Goal: Use online tool/utility: Use online tool/utility

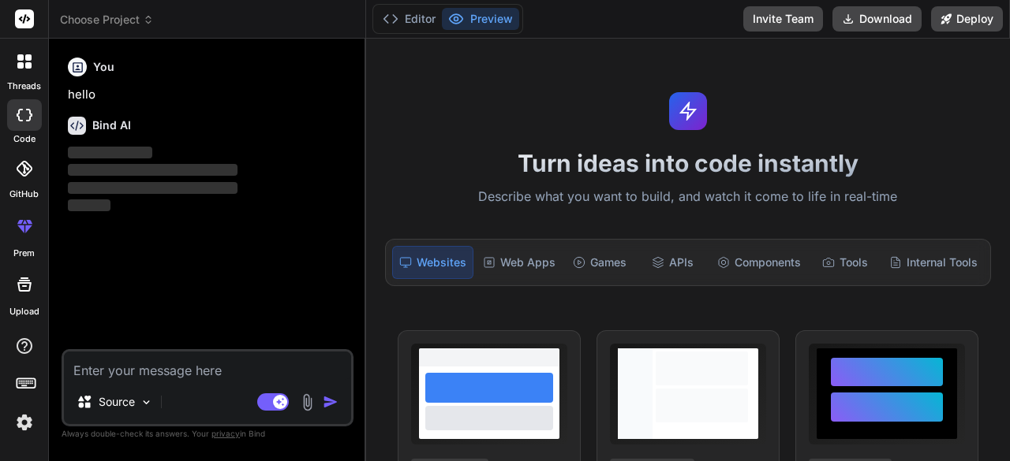
click at [25, 69] on div at bounding box center [24, 61] width 33 height 33
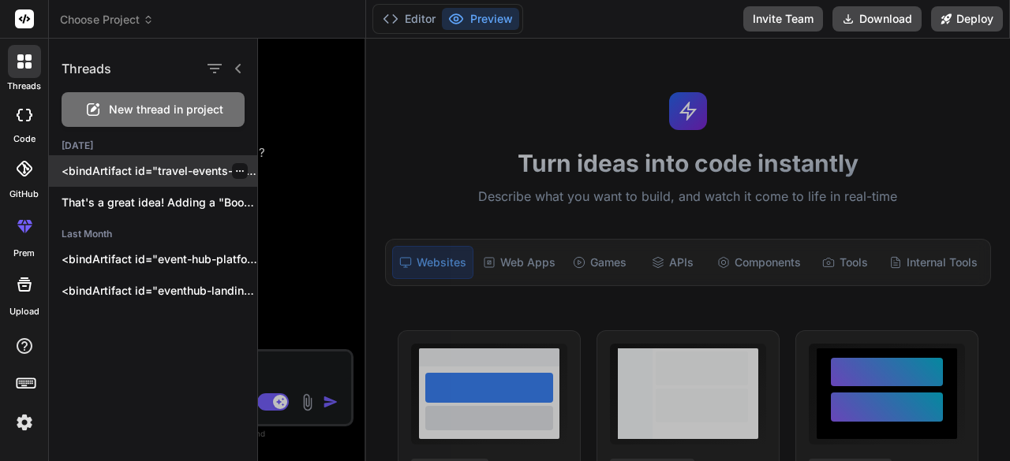
click at [115, 170] on p "<bindArtifact id="travel-events-booking-platform" title="Travel & Events Bookin…" at bounding box center [160, 171] width 196 height 16
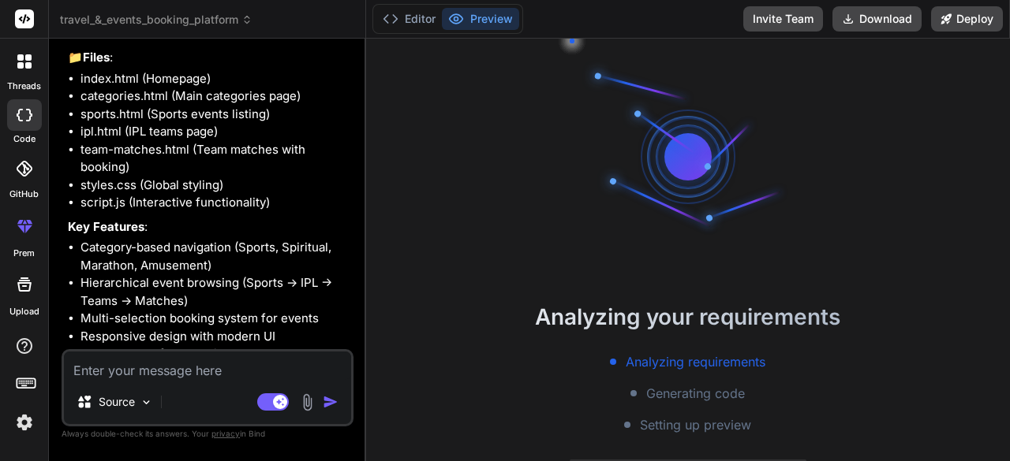
scroll to position [988, 0]
click at [27, 61] on icon at bounding box center [24, 61] width 14 height 14
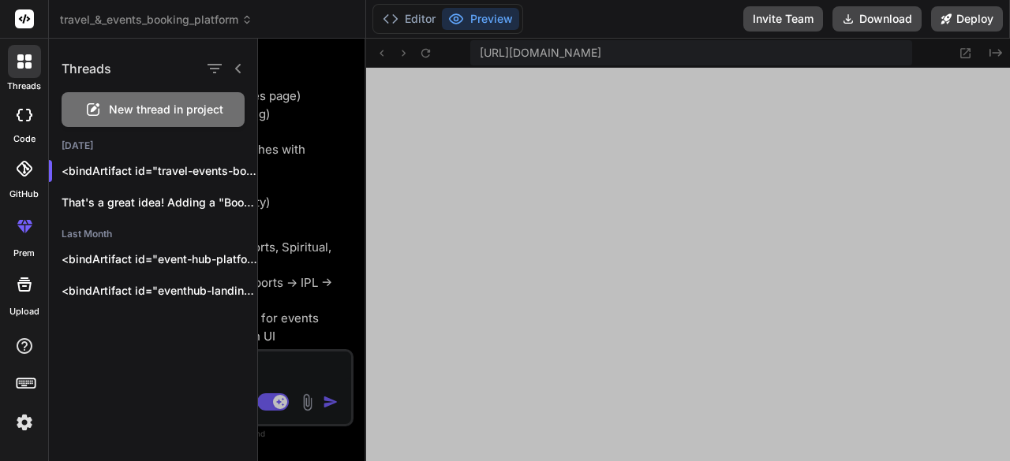
scroll to position [648, 0]
click at [213, 62] on icon "button" at bounding box center [214, 68] width 19 height 19
click at [230, 64] on div at bounding box center [224, 69] width 41 height 22
click at [239, 67] on icon at bounding box center [238, 68] width 13 height 13
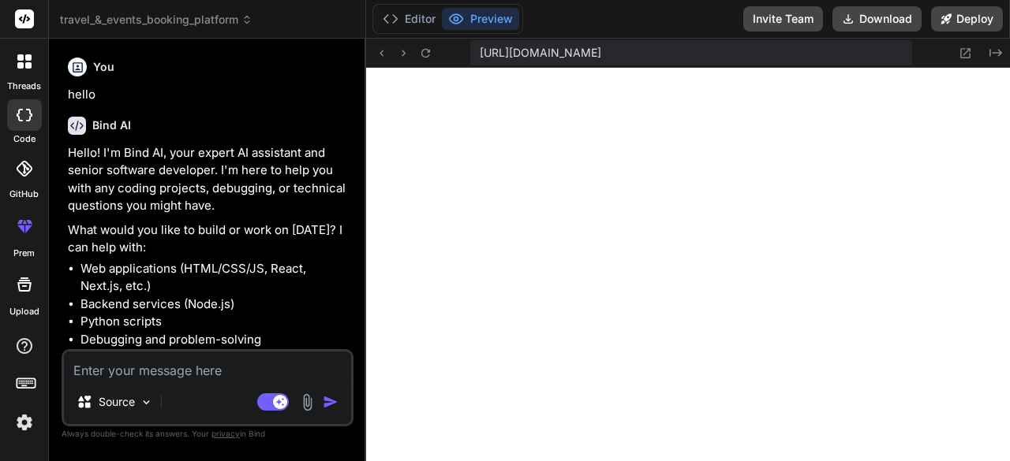
scroll to position [780, 0]
click at [25, 57] on icon at bounding box center [28, 57] width 6 height 6
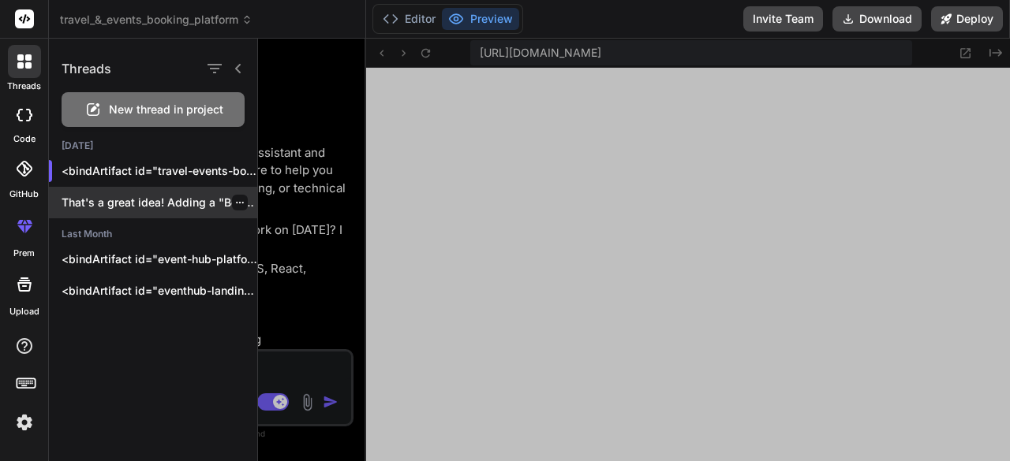
click at [120, 200] on p "That's a great idea! Adding a "Book..." at bounding box center [160, 203] width 196 height 16
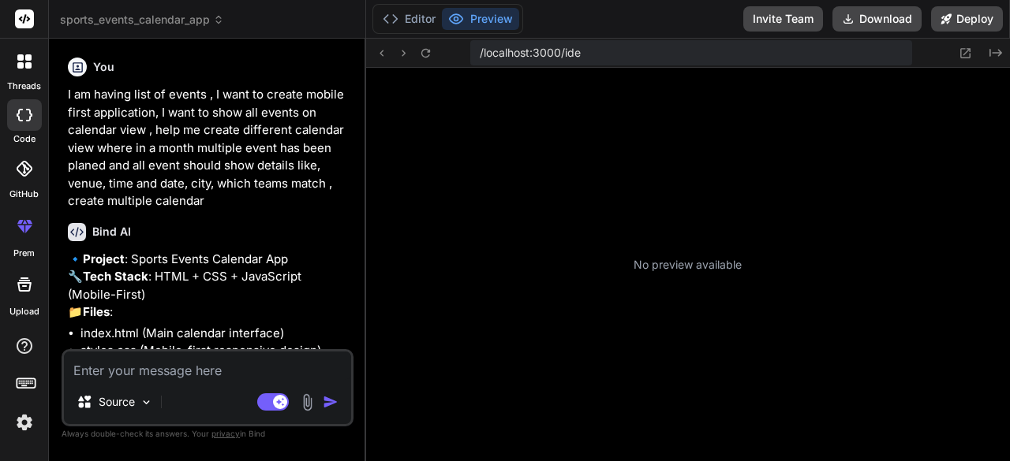
scroll to position [1060, 0]
type textarea "x"
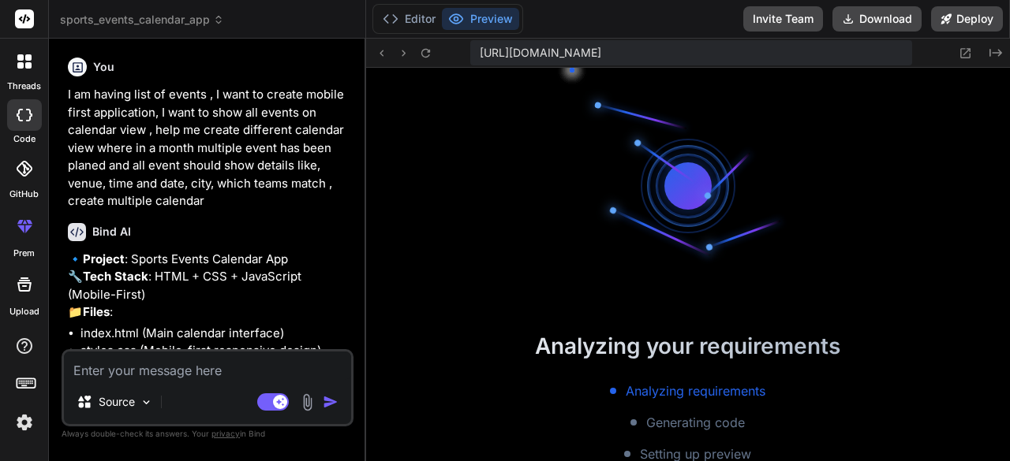
scroll to position [1502, 0]
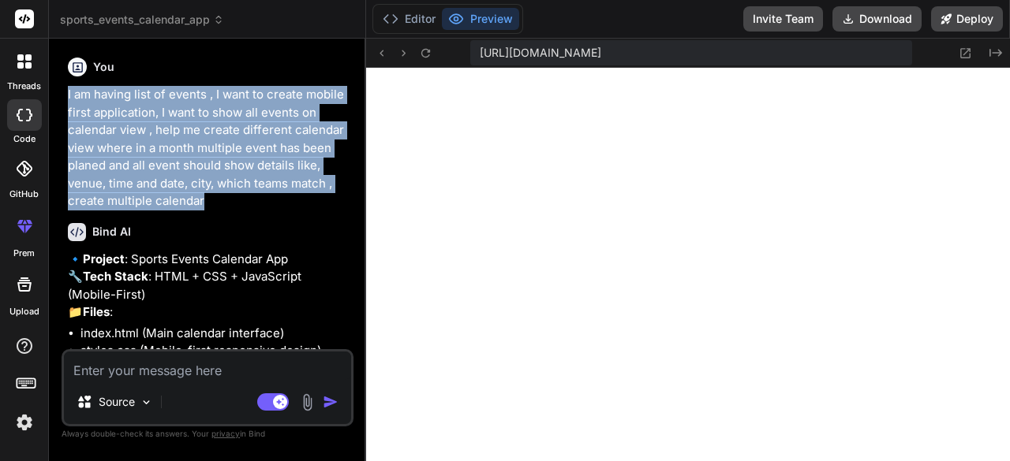
drag, startPoint x: 223, startPoint y: 200, endPoint x: 53, endPoint y: 91, distance: 202.2
click at [53, 91] on div "Bind AI Web Search Created with Pixso. Code Generator You I am having list of e…" at bounding box center [207, 250] width 317 height 422
copy p "I am having list of events , I want to create mobile first application, I want …"
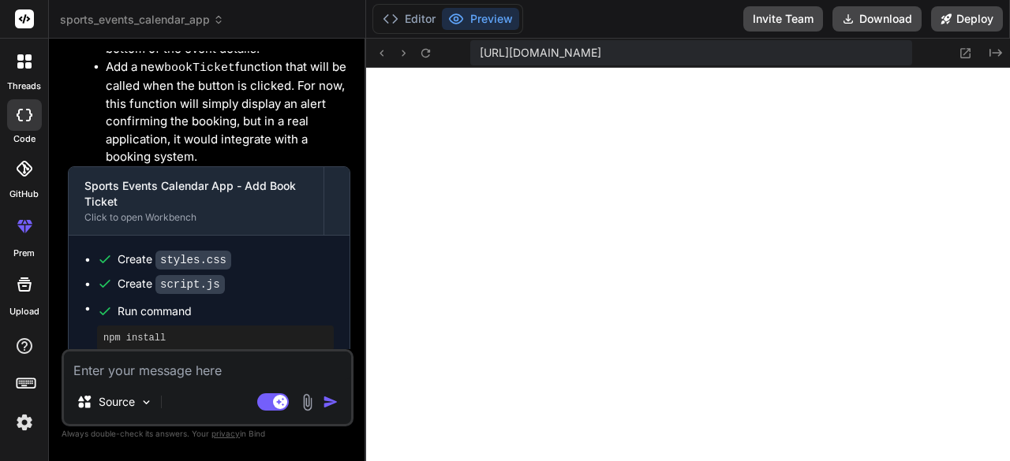
scroll to position [1339, 0]
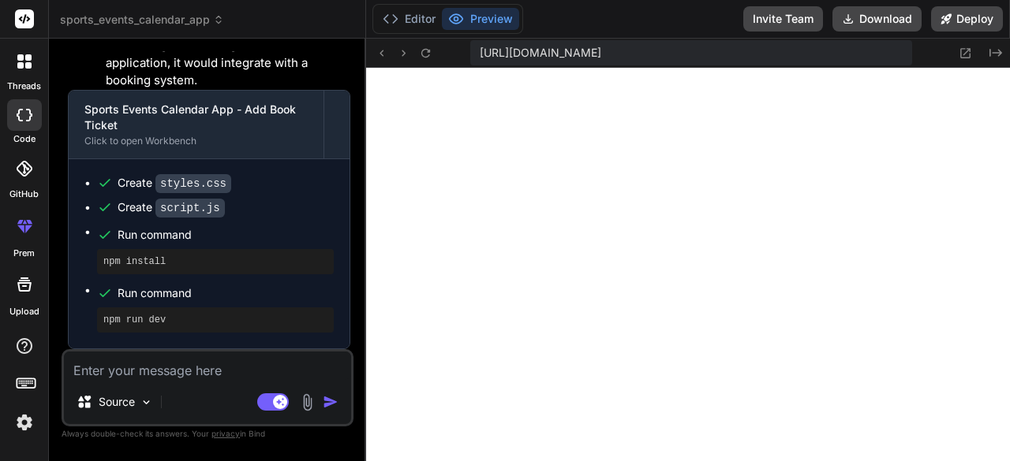
click at [163, 369] on textarea at bounding box center [207, 366] width 287 height 28
type textarea "i"
type textarea "x"
type textarea "it"
type textarea "x"
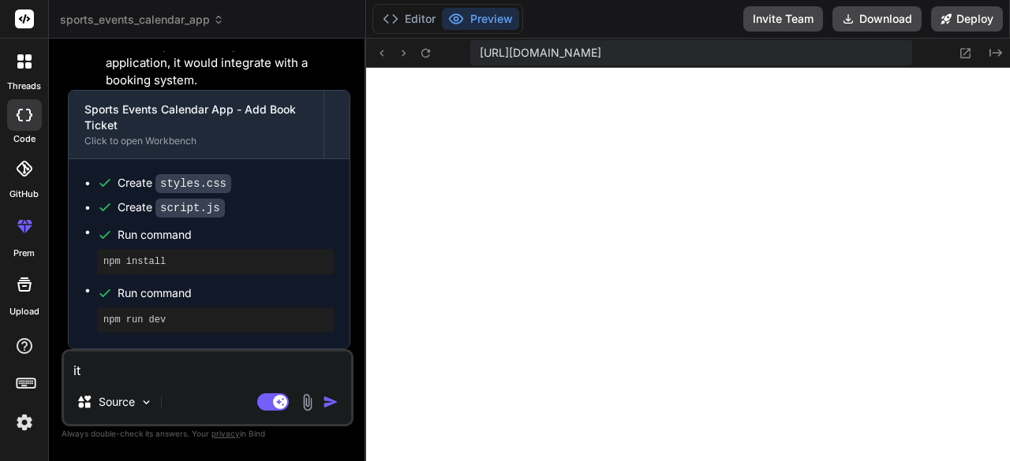
type textarea "it's"
type textarea "x"
type textarea "it's"
type textarea "x"
type textarea "it's g"
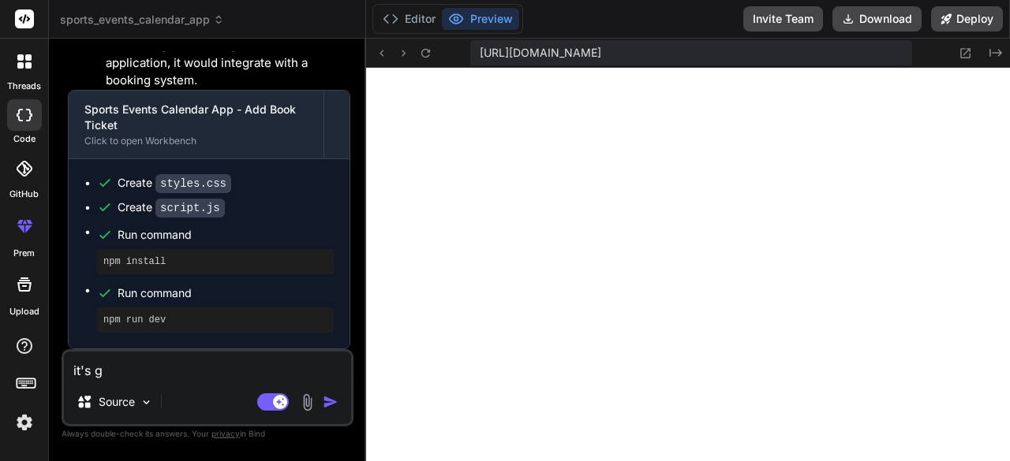
type textarea "x"
type textarea "it's go"
type textarea "x"
type textarea "it's goo"
type textarea "x"
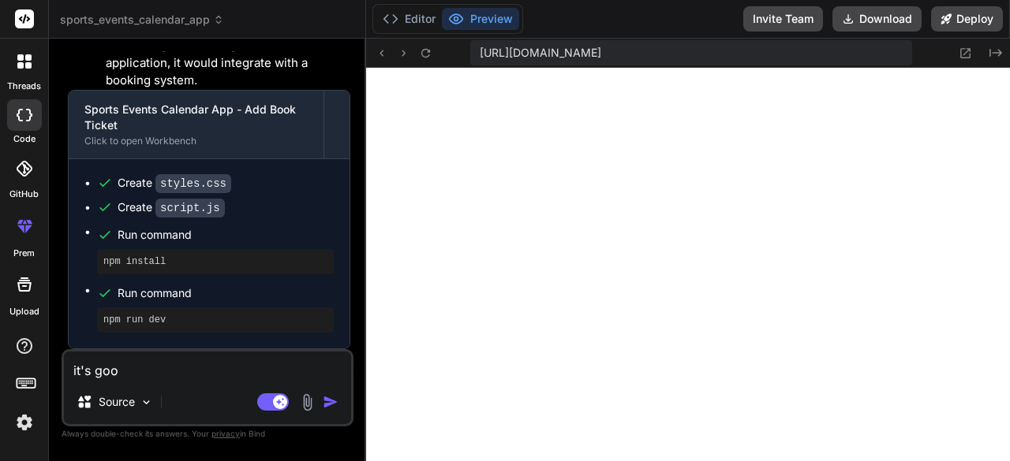
type textarea "it's good"
type textarea "x"
type textarea "it's good"
type textarea "x"
type textarea "it's good ,"
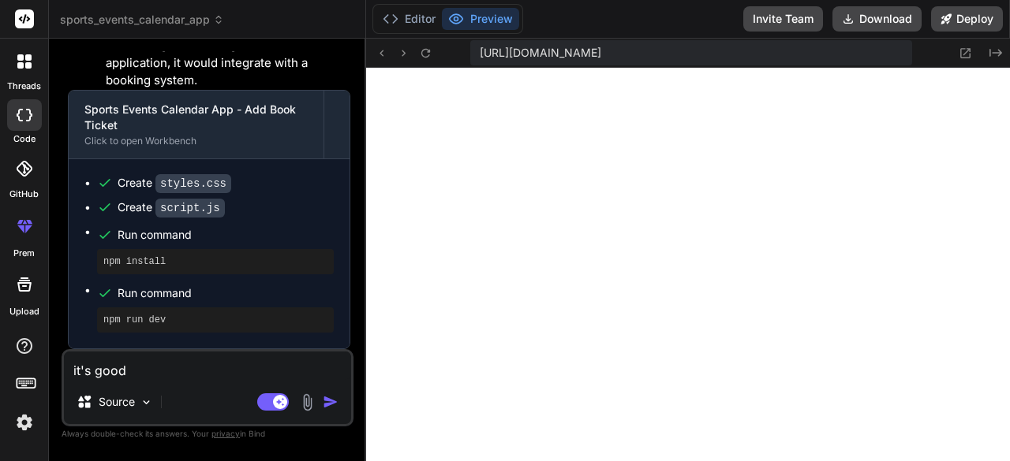
type textarea "x"
type textarea "it's good ,"
type textarea "x"
type textarea "it's good , w"
type textarea "x"
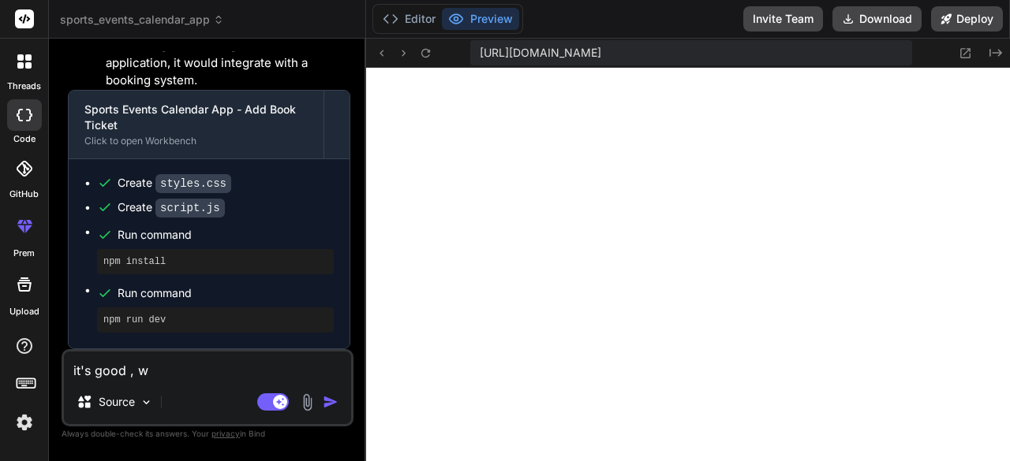
type textarea "it's good , wh"
type textarea "x"
type textarea "it's good , whe"
type textarea "x"
type textarea "it's good , when"
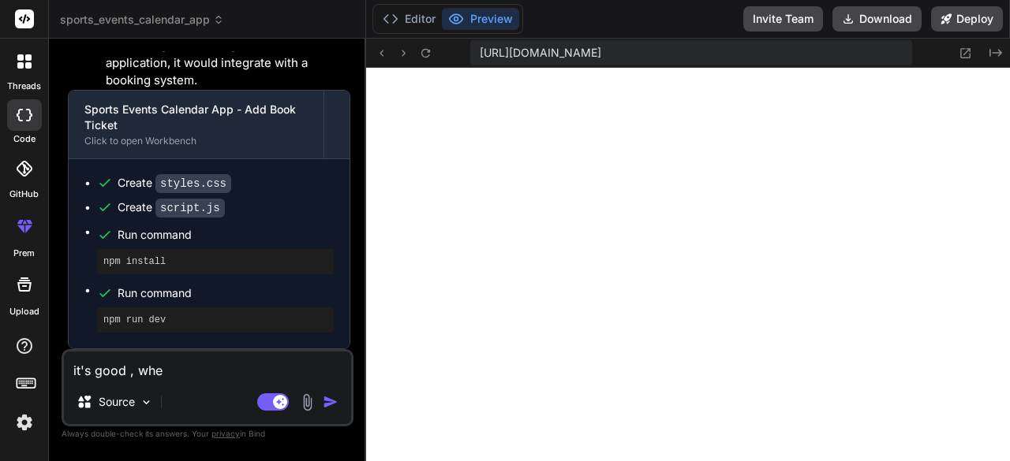
type textarea "x"
type textarea "it's good , when"
type textarea "x"
type textarea "it's good , when I"
type textarea "x"
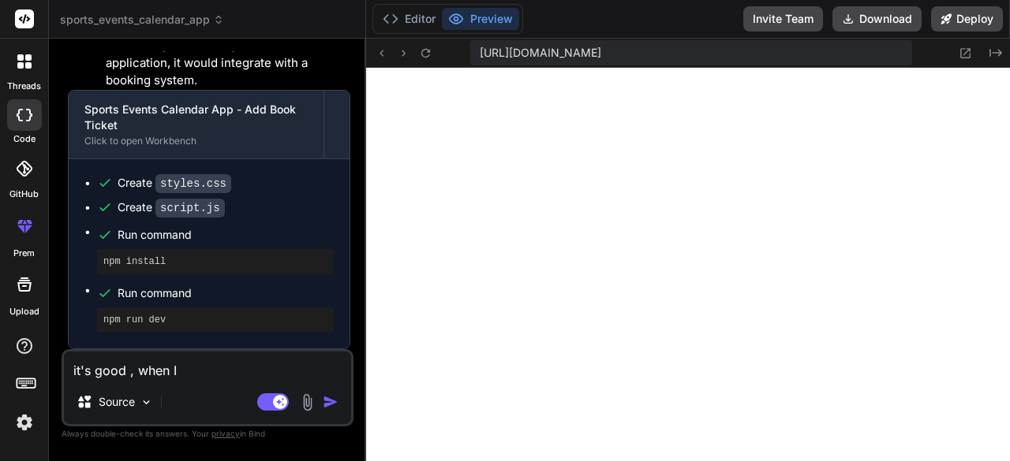
type textarea "it's good , when I"
type textarea "x"
type textarea "it's good , when I c"
type textarea "x"
type textarea "it's good , when I cl"
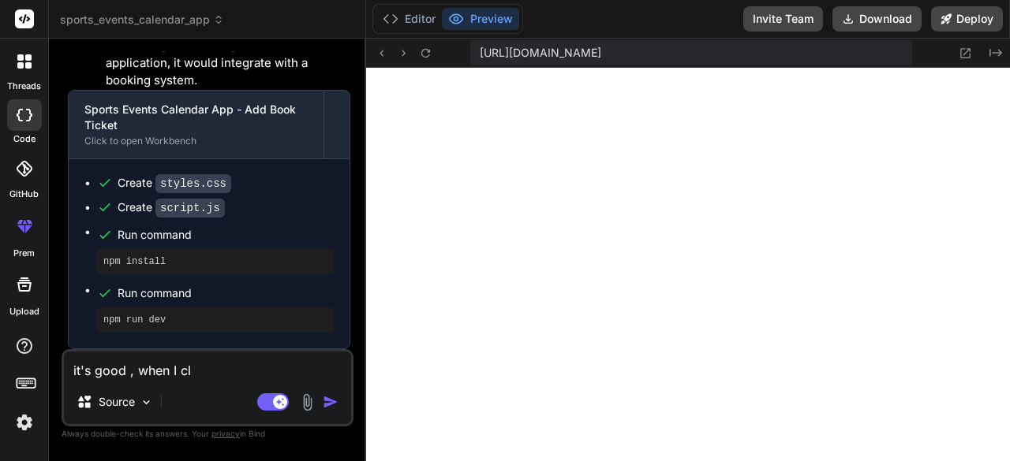
type textarea "x"
type textarea "it's good , when I cli"
type textarea "x"
type textarea "it's good , when I clic"
type textarea "x"
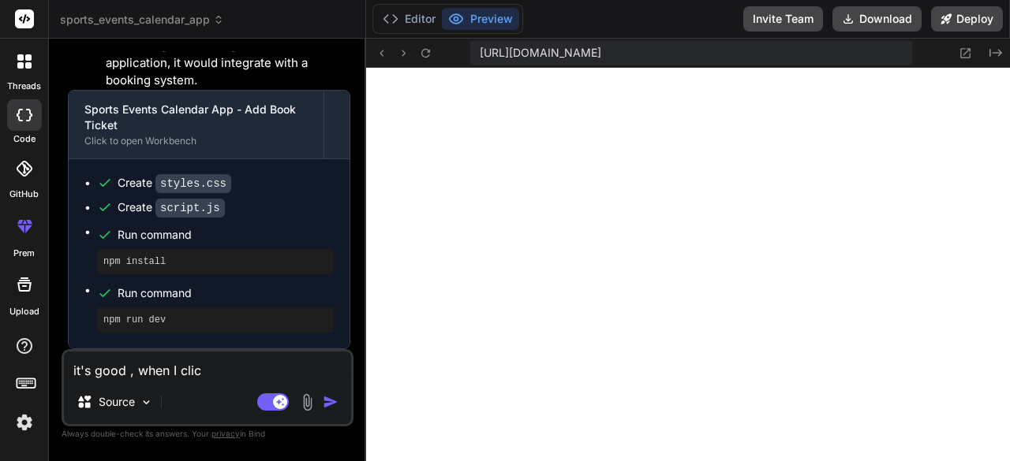
type textarea "it's good , when I click"
type textarea "x"
type textarea "it's good , when I click"
type textarea "x"
type textarea "it's good , when I click o"
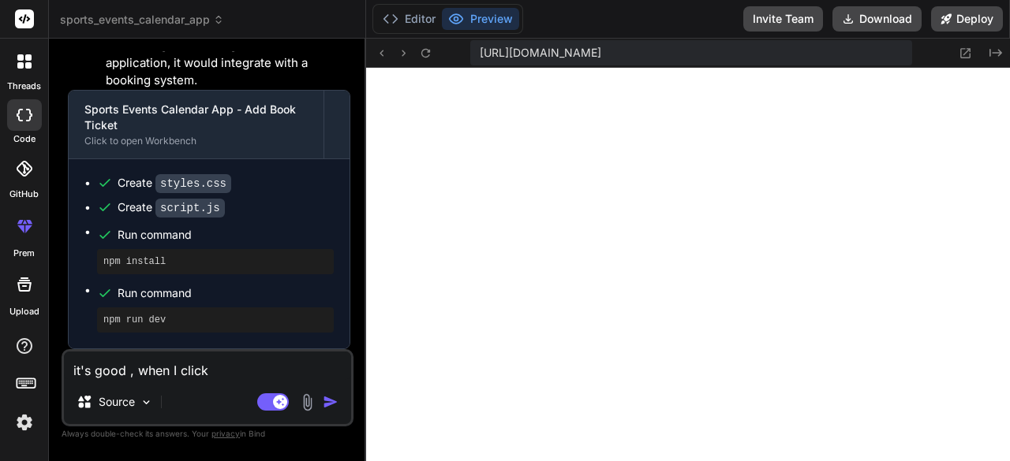
type textarea "x"
type textarea "it's good , when I click on"
type textarea "x"
type textarea "it's good , when I click on"
type textarea "x"
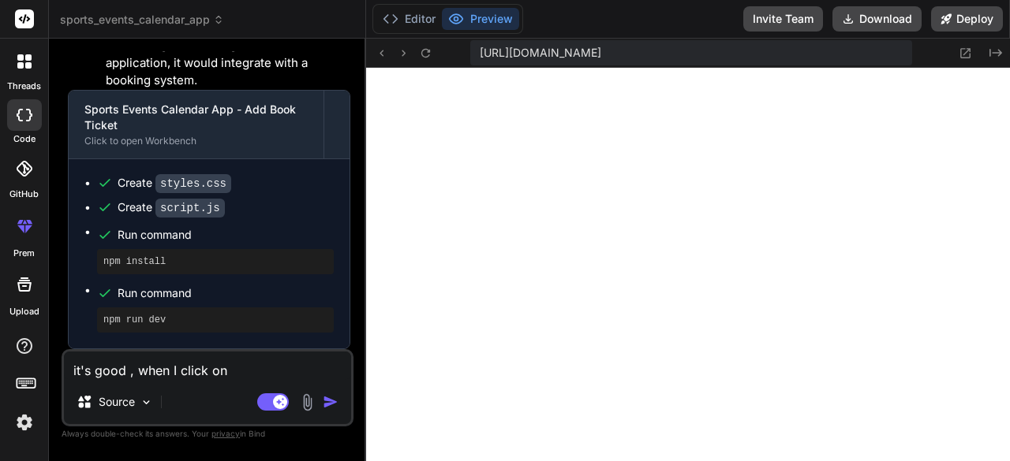
type textarea "it's good , when I click on e"
type textarea "x"
type textarea "it's good , when I click on ev"
type textarea "x"
type textarea "it's good , when I click on eve"
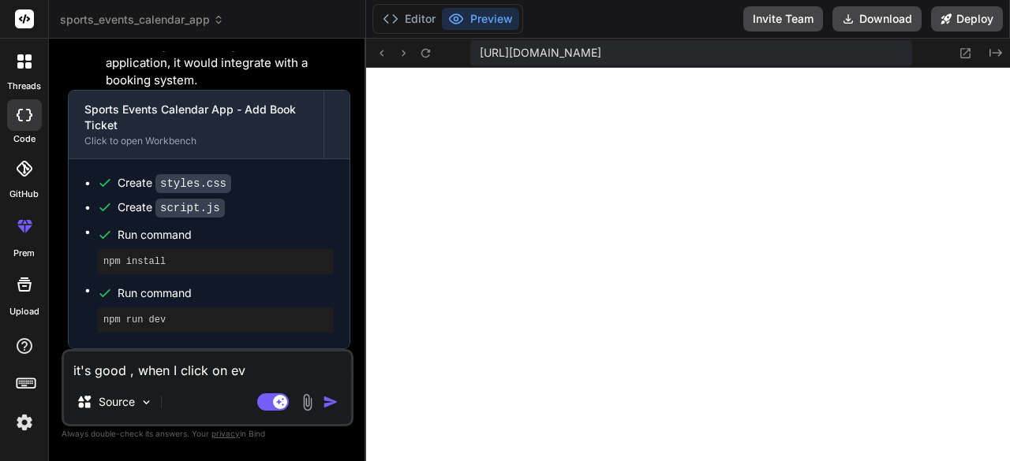
type textarea "x"
type textarea "it's good , when I click on even"
type textarea "x"
type textarea "it's good , when I click on event"
type textarea "x"
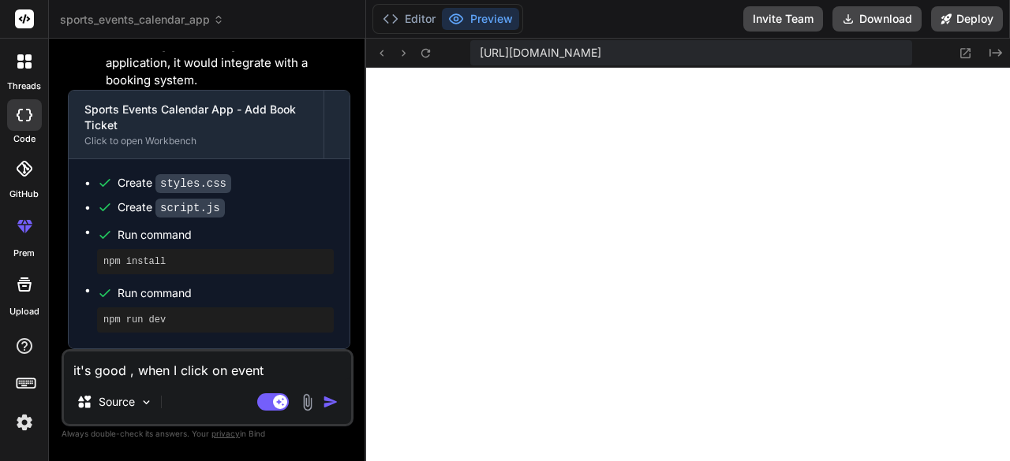
type textarea "it's good , when I click on event,"
type textarea "x"
type textarea "it's good , when I click on event,"
type textarea "x"
type textarea "it's good , when I click on event, p"
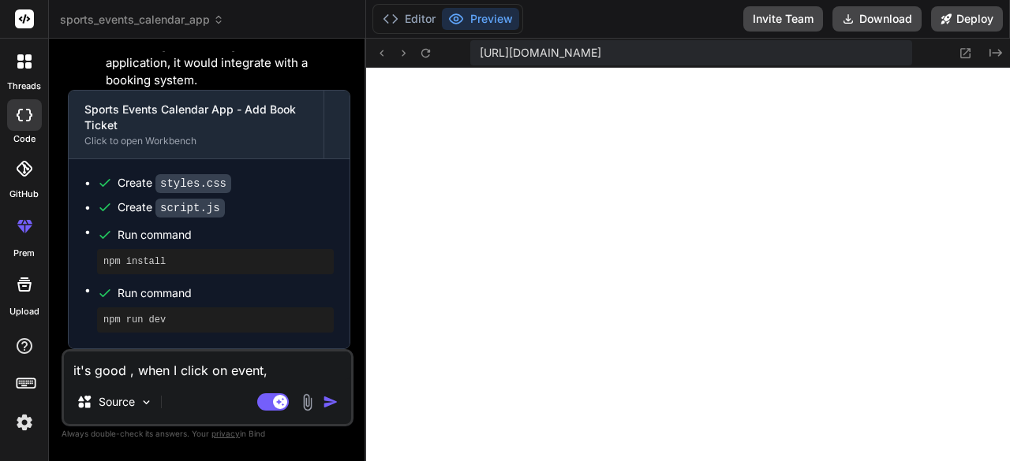
type textarea "x"
type textarea "it's good , when I click on event, po"
type textarea "x"
type textarea "it's good , when I click on event, pop"
type textarea "x"
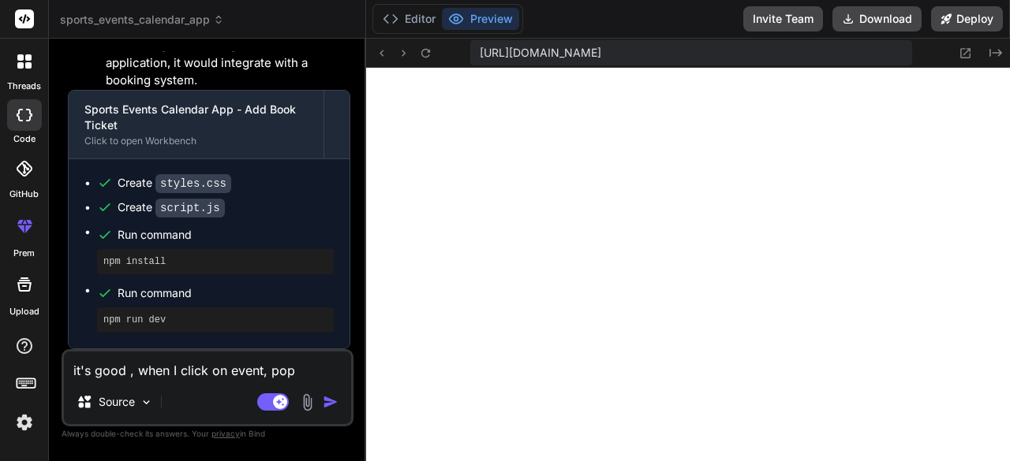
type textarea "it's good , when I click on event, popu"
type textarea "x"
type textarea "it's good , when I click on event, popup"
type textarea "x"
type textarea "it's good , when I click on event, popup"
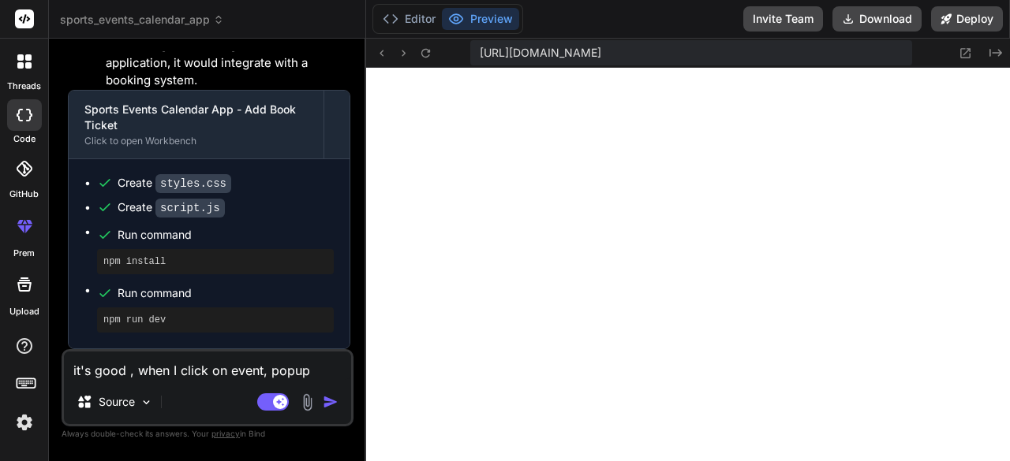
type textarea "x"
type textarea "it's good , when I click on event, popup o"
type textarea "x"
type textarea "it's good , when I click on event, popup op"
type textarea "x"
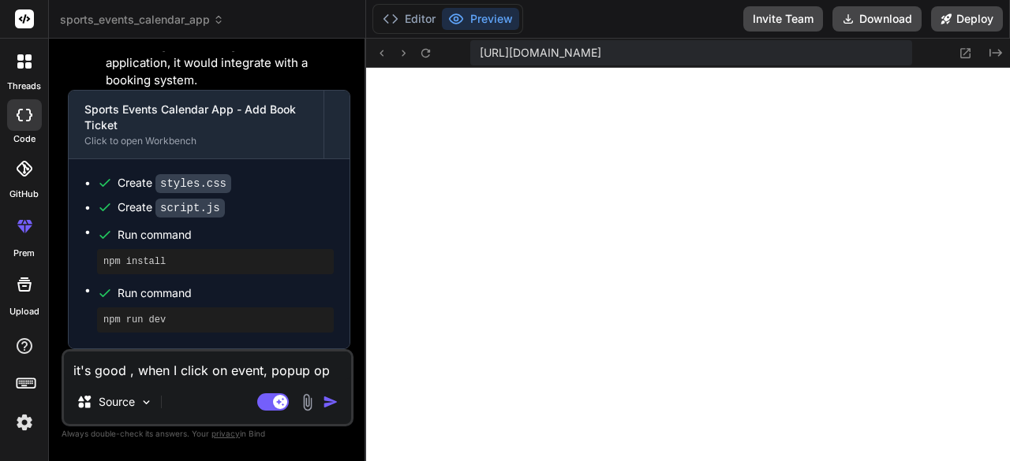
type textarea "it's good , when I click on event, popup ope"
type textarea "x"
type textarea "it's good , when I click on event, popup open"
type textarea "x"
type textarea "it's good , when I click on event, popup open"
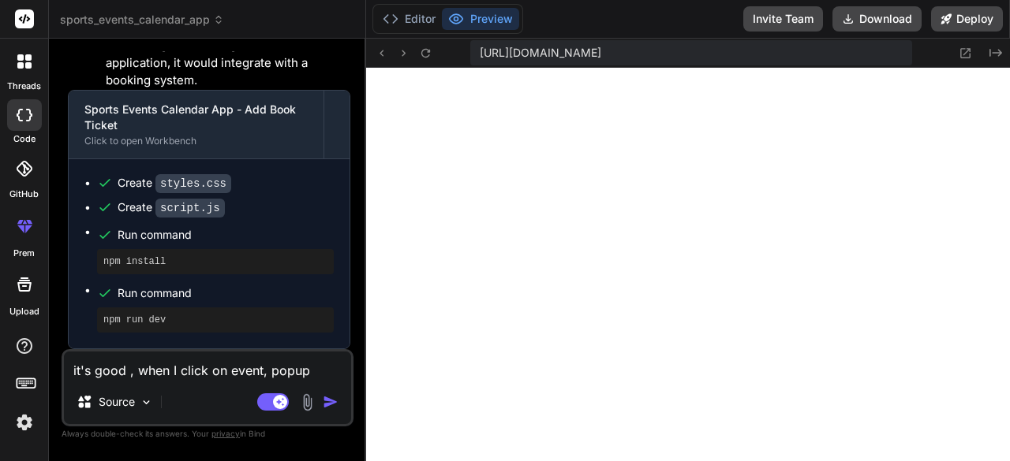
type textarea "x"
type textarea "it's good , when I click on event, popup open a"
type textarea "x"
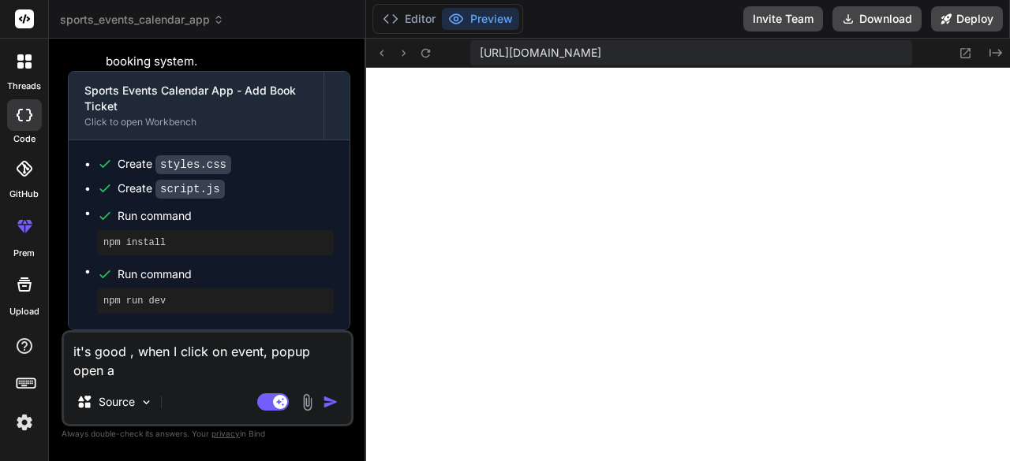
type textarea "it's good , when I click on event, popup open an"
type textarea "x"
type textarea "it's good , when I click on event, popup open and"
type textarea "x"
type textarea "it's good , when I click on event, popup open and"
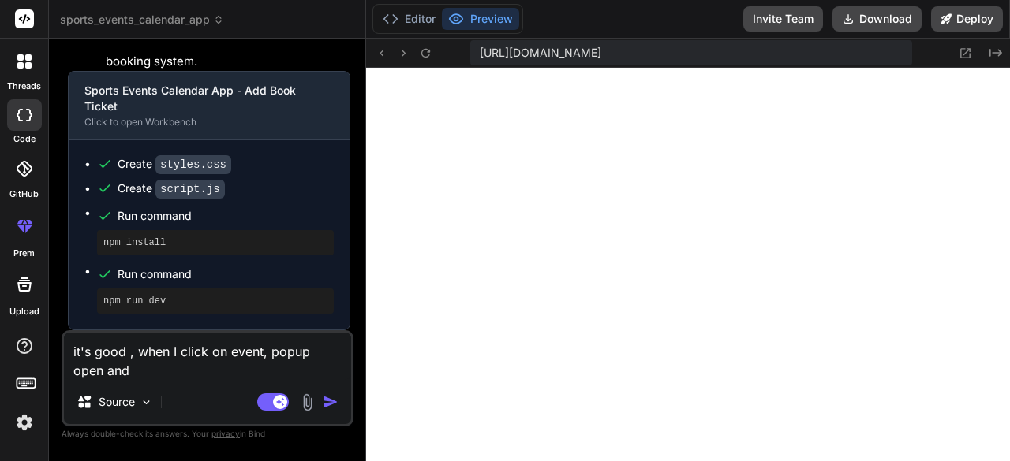
type textarea "x"
type textarea "it's good , when I click on event, popup open and s"
type textarea "x"
type textarea "it's good , when I click on event, popup open and sh"
type textarea "x"
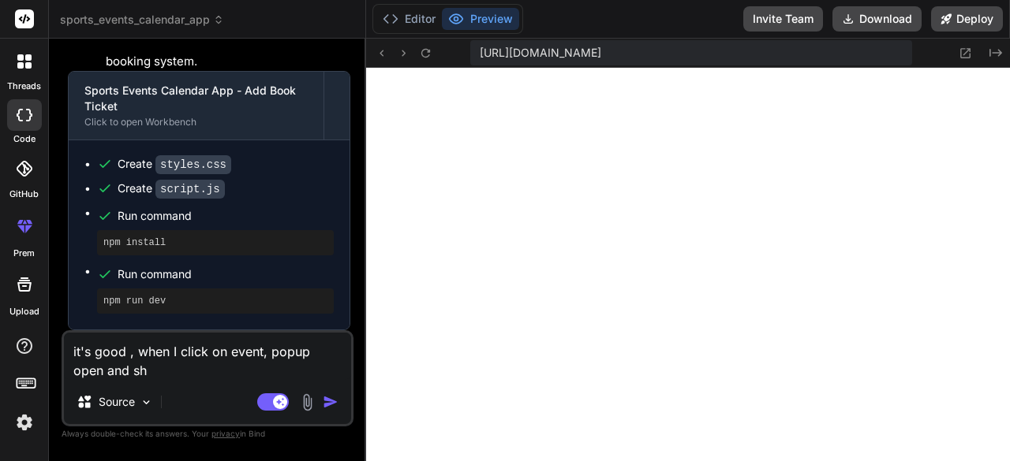
type textarea "it's good , when I click on event, popup open and sho"
type textarea "x"
type textarea "it's good , when I click on event, popup open and show"
type textarea "x"
type textarea "it's good , when I click on event, popup open and show"
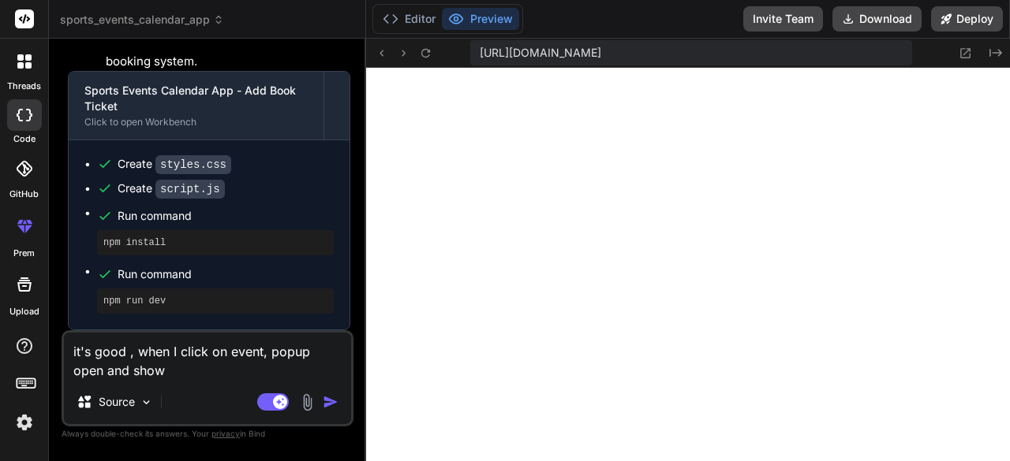
type textarea "x"
type textarea "it's good , when I click on event, popup open and show a"
type textarea "x"
type textarea "it's good , when I click on event, popup open and show al"
type textarea "x"
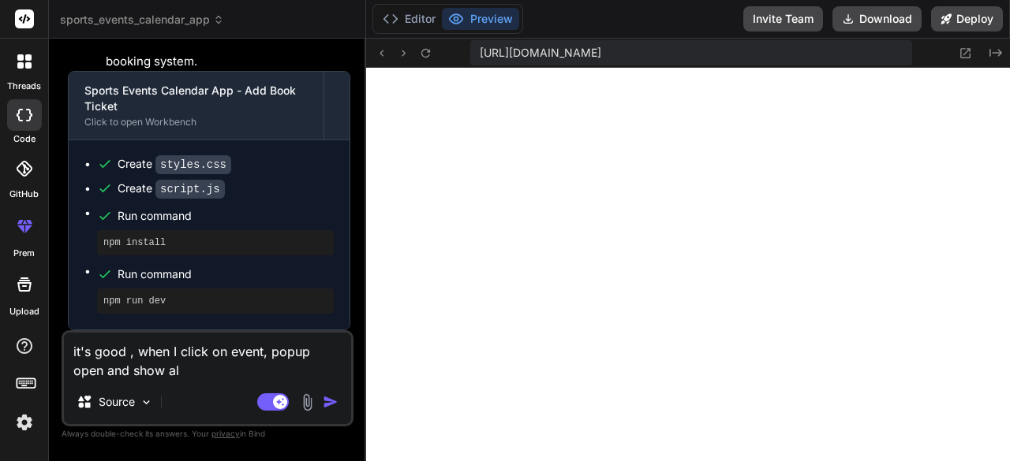
type textarea "it's good , when I click on event, popup open and show all"
type textarea "x"
type textarea "it's good , when I click on event, popup open and show all"
type textarea "x"
type textarea "it's good , when I click on event, popup open and show all d"
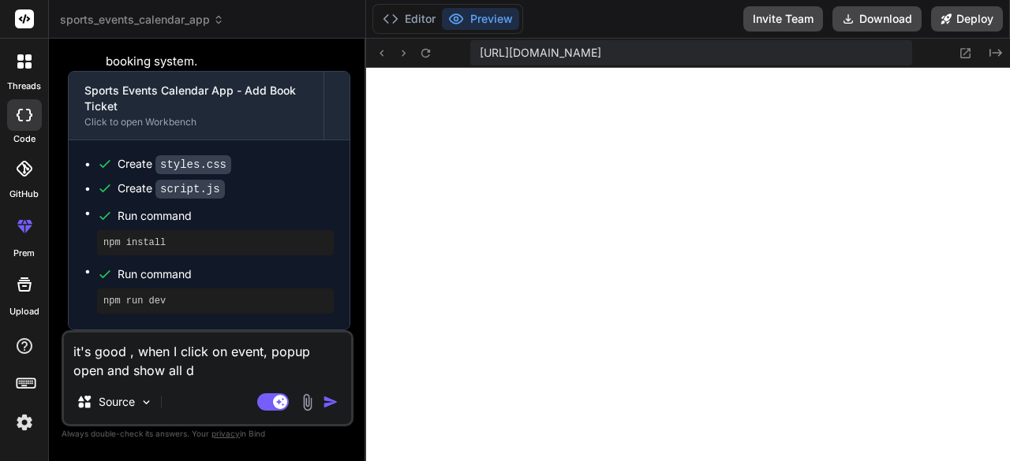
type textarea "x"
type textarea "it's good , when I click on event, popup open and show all de"
type textarea "x"
type textarea "it's good , when I click on event, popup open and show all det"
type textarea "x"
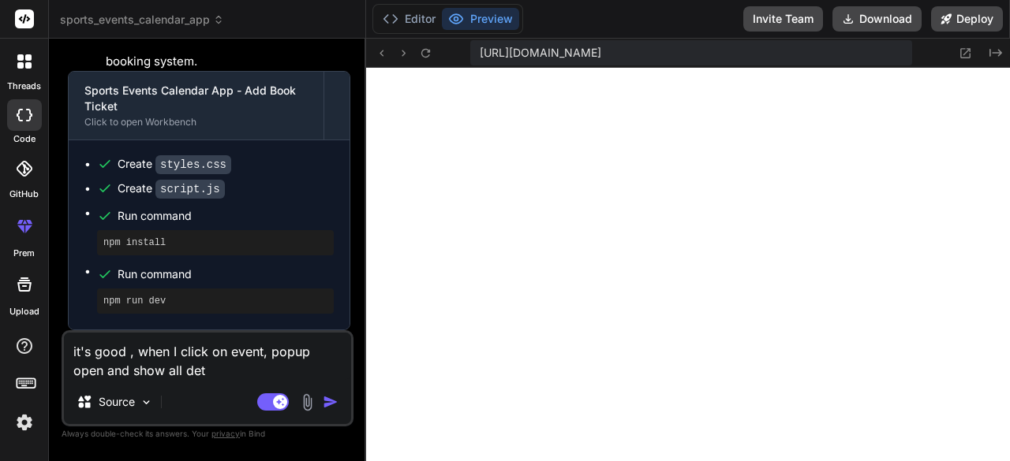
type textarea "it's good , when I click on event, popup open and show all deta"
type textarea "x"
type textarea "it's good , when I click on event, popup open and show all detai"
type textarea "x"
type textarea "it's good , when I click on event, popup open and show all detail"
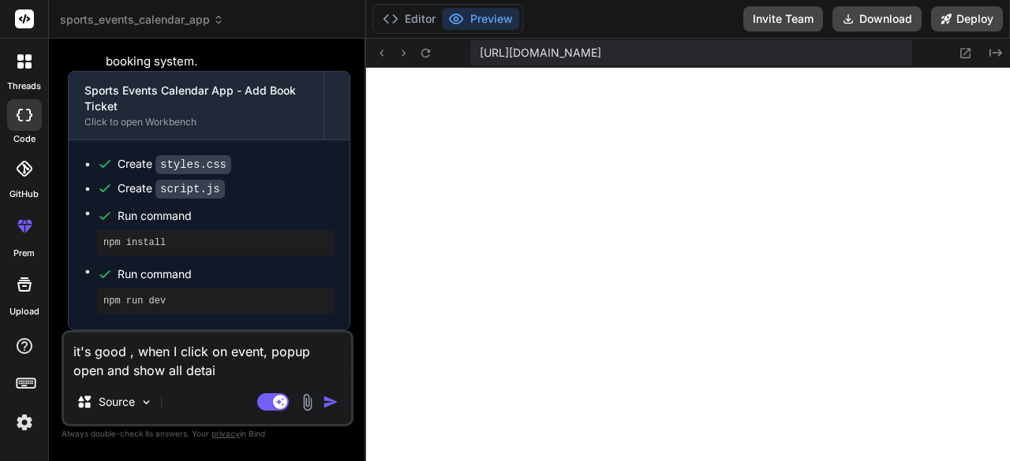
type textarea "x"
type textarea "it's good , when I click on event, popup open and show all details"
type textarea "x"
type textarea "it's good , when I click on event, popup open and show all details"
type textarea "x"
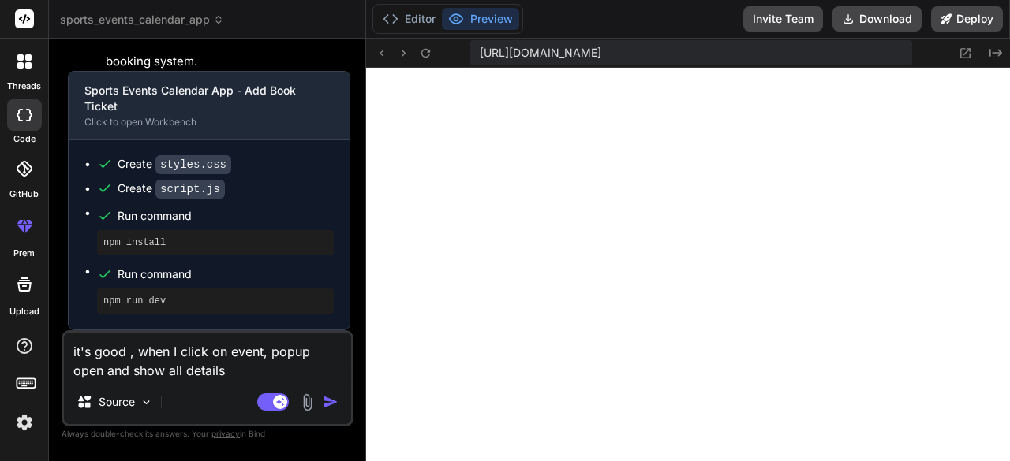
type textarea "it's good , when I click on event, popup open and show all details i"
type textarea "x"
type textarea "it's good , when I click on event, popup open and show all details in"
type textarea "x"
type textarea "it's good , when I click on event, popup open and show all details int"
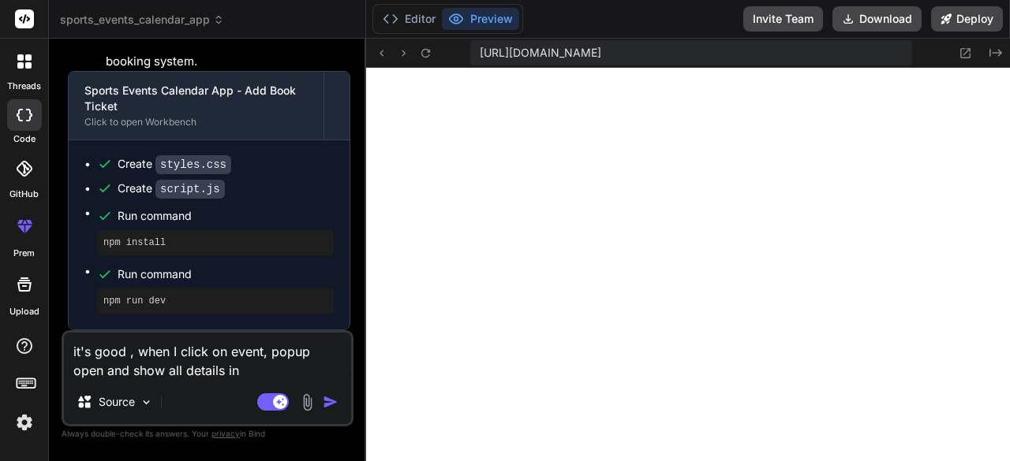
type textarea "x"
type textarea "it's good , when I click on event, popup open and show all details into"
type textarea "x"
type textarea "it's good , when I click on event, popup open and show all details into"
type textarea "x"
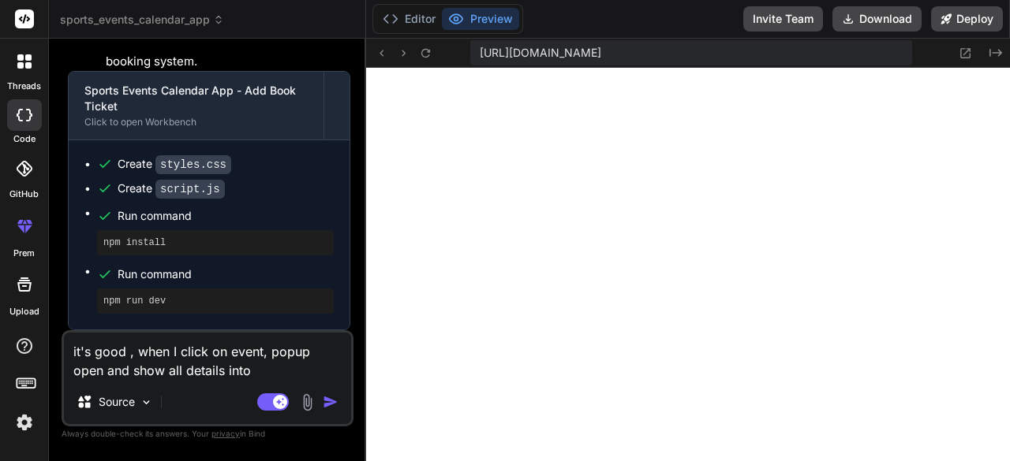
type textarea "it's good , when I click on event, popup open and show all details into i"
type textarea "x"
type textarea "it's good , when I click on event, popup open and show all details into it"
type textarea "x"
type textarea "it's good , when I click on event, popup open and show all details into it"
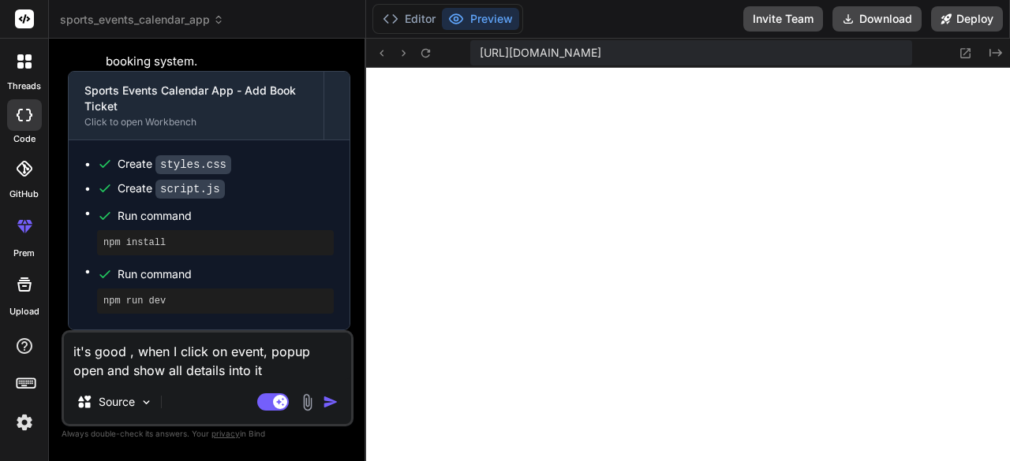
type textarea "x"
type textarea "it's good , when I click on event, popup open and show all details into it w"
type textarea "x"
type textarea "it's good , when I click on event, popup open and show all details into it wi"
type textarea "x"
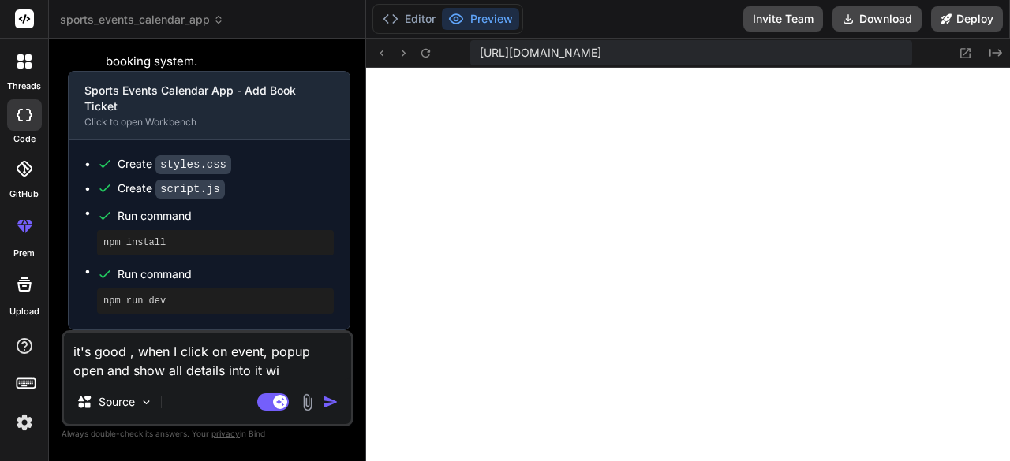
type textarea "it's good , when I click on event, popup open and show all details into it wit"
type textarea "x"
type textarea "it's good , when I click on event, popup open and show all details into it with"
type textarea "x"
type textarea "it's good , when I click on event, popup open and show all details into it with"
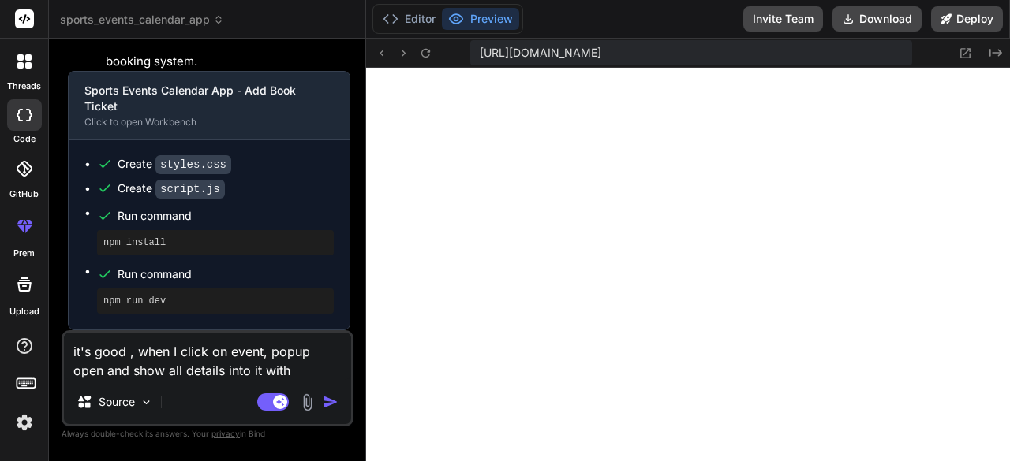
type textarea "x"
type textarea "it's good , when I click on event, popup open and show all details into it with…"
type textarea "x"
type textarea "it's good , when I click on event, popup open and show all details into it with…"
type textarea "x"
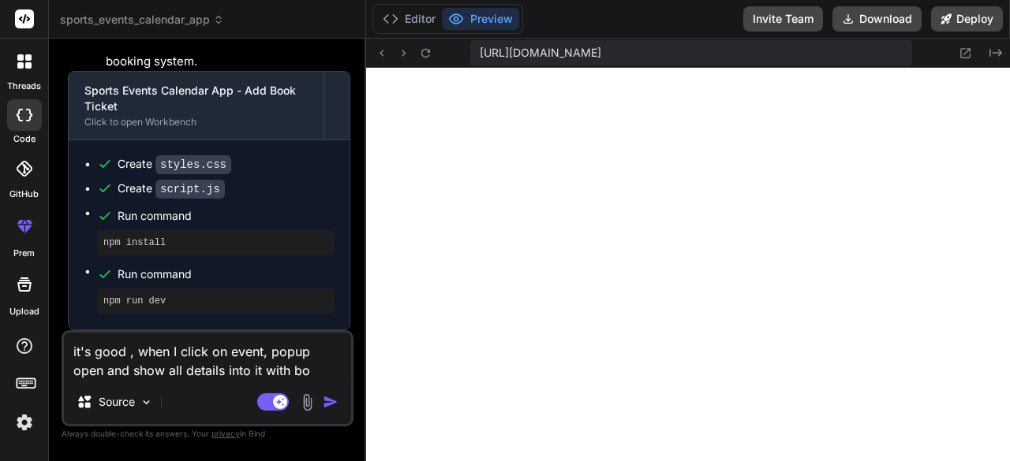
type textarea "it's good , when I click on event, popup open and show all details into it with…"
type textarea "x"
type textarea "it's good , when I click on event, popup open and show all details into it with…"
type textarea "x"
type textarea "it's good , when I click on event, popup open and show all details into it with…"
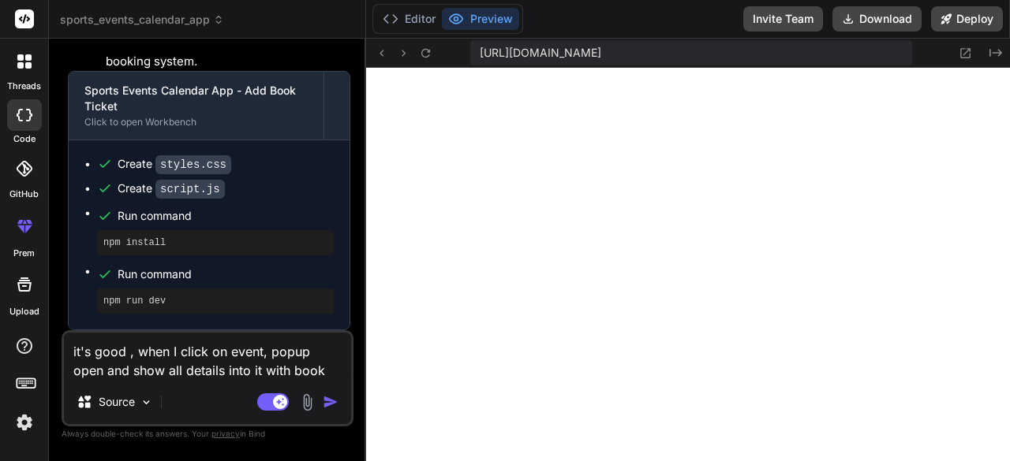
type textarea "x"
type textarea "it's good , when I click on event, popup open and show all details into it with…"
type textarea "x"
type textarea "it's good , when I click on event, popup open and show all details into it with…"
type textarea "x"
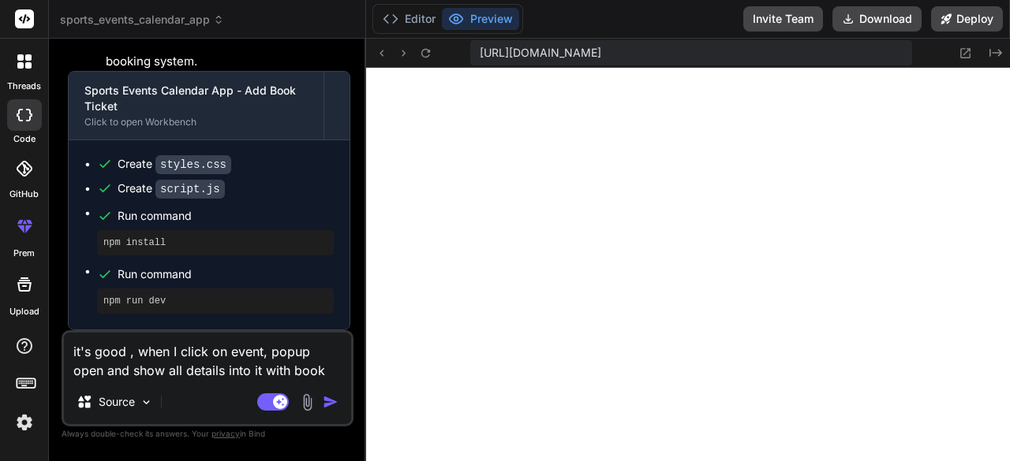
type textarea "it's good , when I click on event, popup open and show all details into it with…"
type textarea "x"
type textarea "it's good , when I click on event, popup open and show all details into it with…"
type textarea "x"
type textarea "it's good , when I click on event, popup open and show all details into it with…"
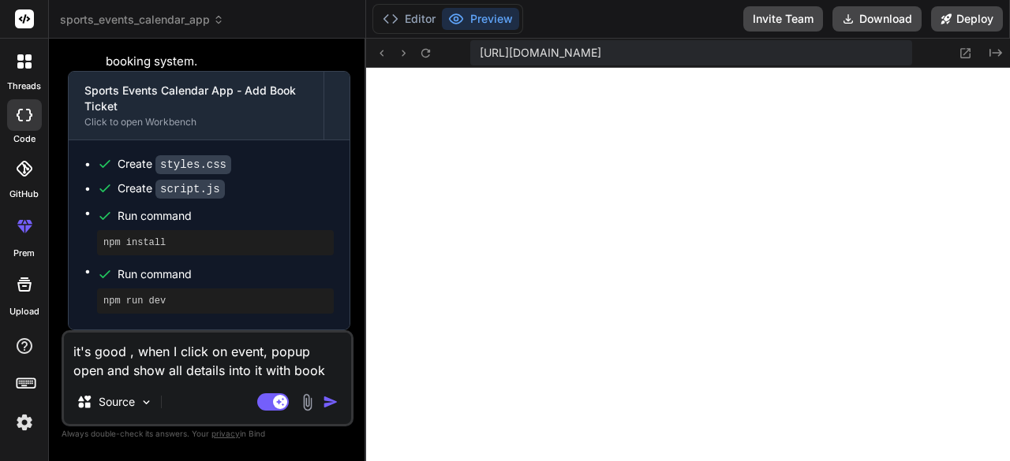
type textarea "x"
type textarea "it's good , when I click on event, popup open and show all details into it with…"
type textarea "x"
type textarea "it's good , when I click on event, popup open and show all details into it with…"
type textarea "x"
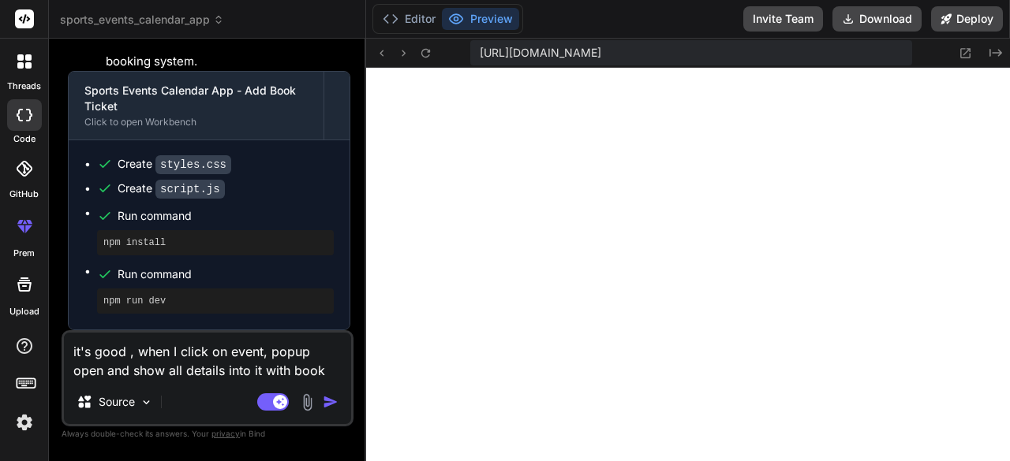
type textarea "it's good , when I click on event, popup open and show all details into it with…"
type textarea "x"
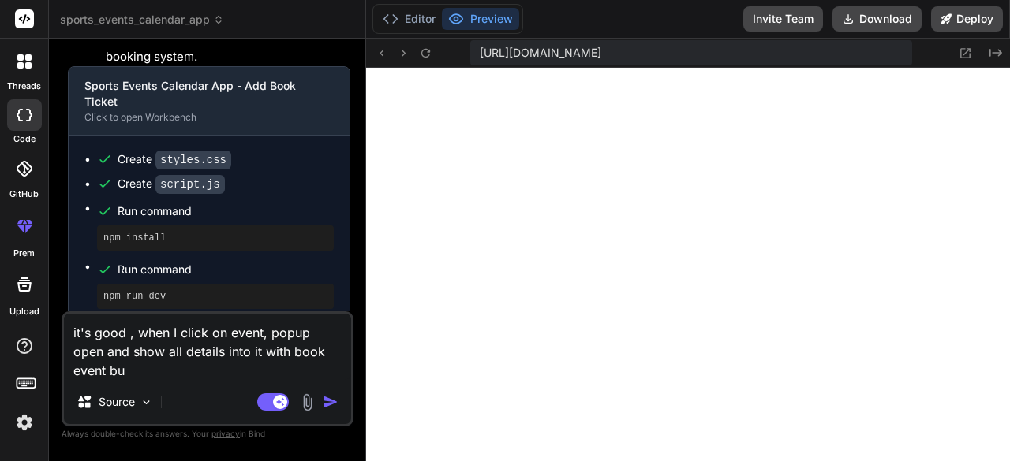
type textarea "it's good , when I click on event, popup open and show all details into it with…"
type textarea "x"
type textarea "it's good , when I click on event, popup open and show all details into it with…"
type textarea "x"
type textarea "it's good , when I click on event, popup open and show all details into it with…"
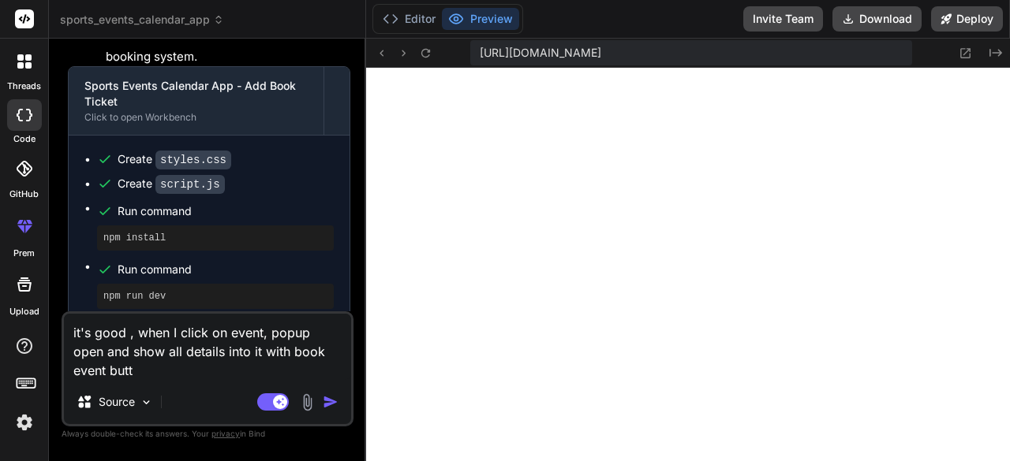
type textarea "x"
type textarea "it's good , when I click on event, popup open and show all details into it with…"
type textarea "x"
type textarea "it's good , when I click on event, popup open and show all details into it with…"
type textarea "x"
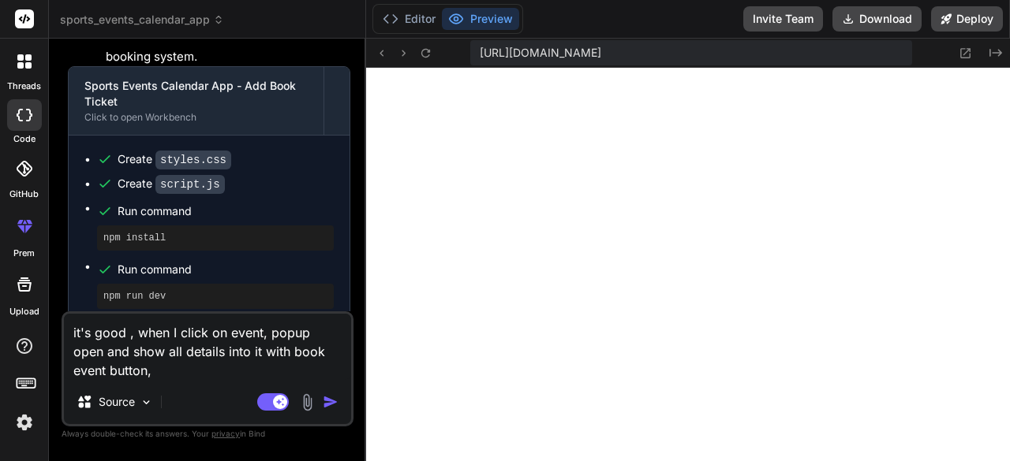
type textarea "it's good , when I click on event, popup open and show all details into it with…"
type textarea "x"
type textarea "it's good , when I click on event, popup open and show all details into it with…"
type textarea "x"
type textarea "it's good , when I click on event, popup open and show all details into it with…"
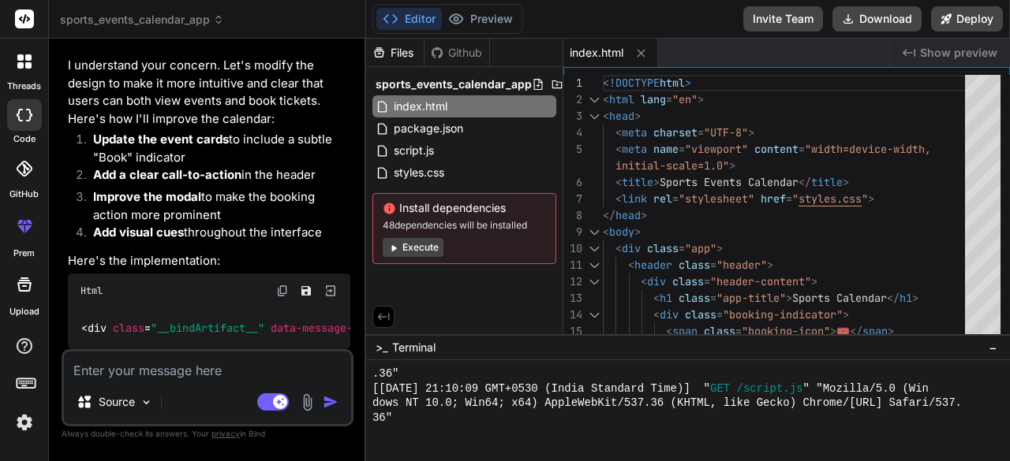
scroll to position [1843, 0]
click at [415, 244] on button "Execute" at bounding box center [413, 247] width 61 height 19
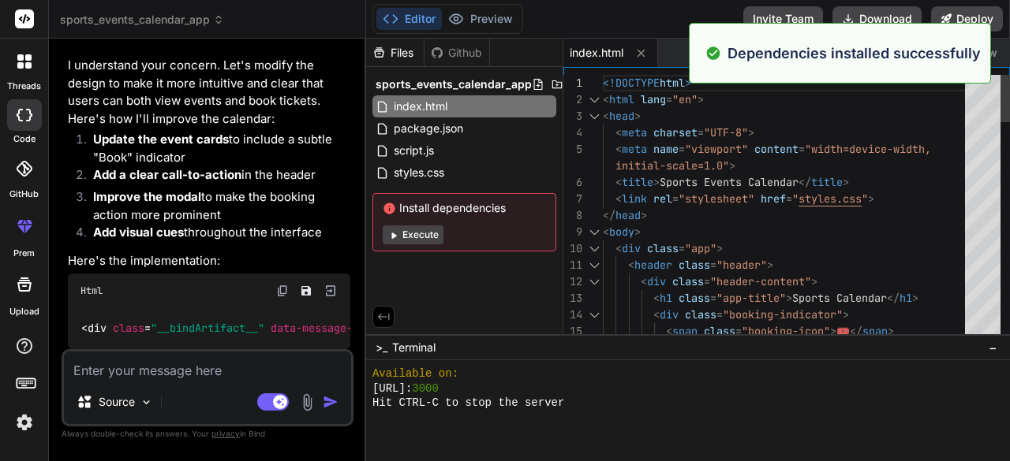
scroll to position [2194, 0]
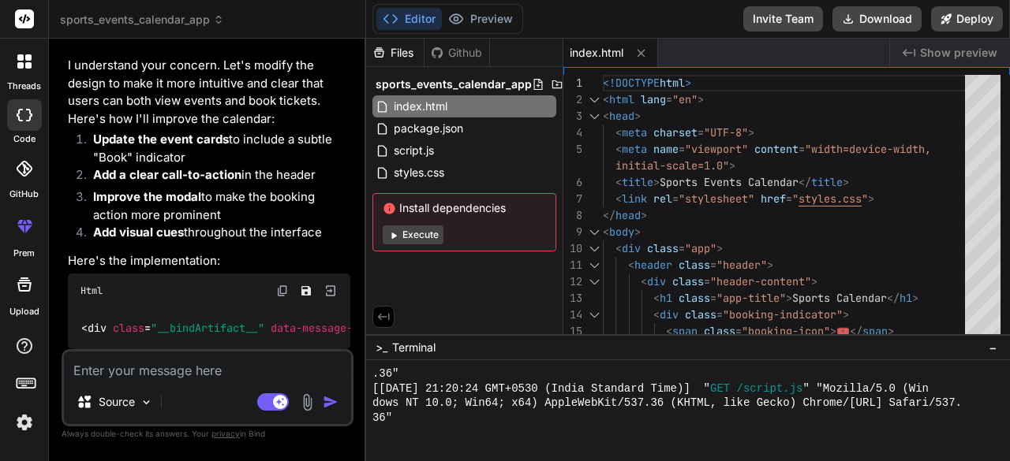
click at [966, 50] on span "Show preview" at bounding box center [958, 53] width 77 height 16
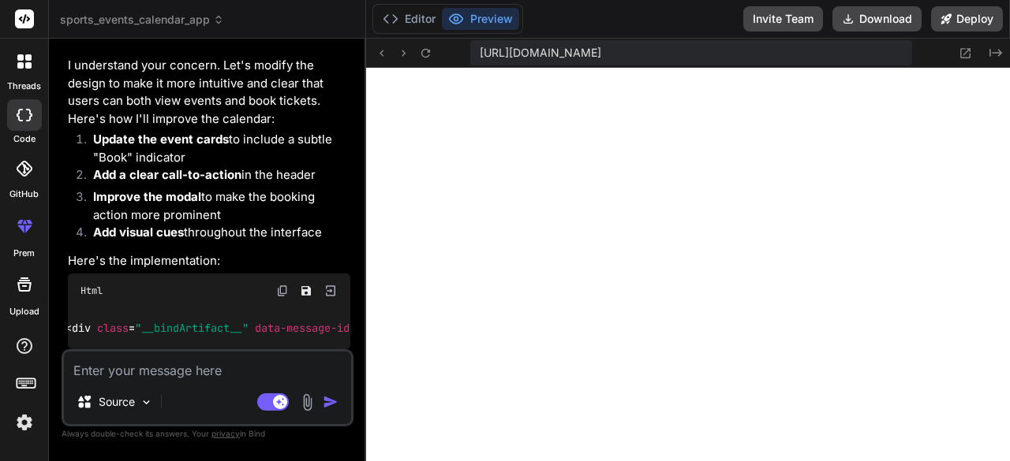
scroll to position [1836, 0]
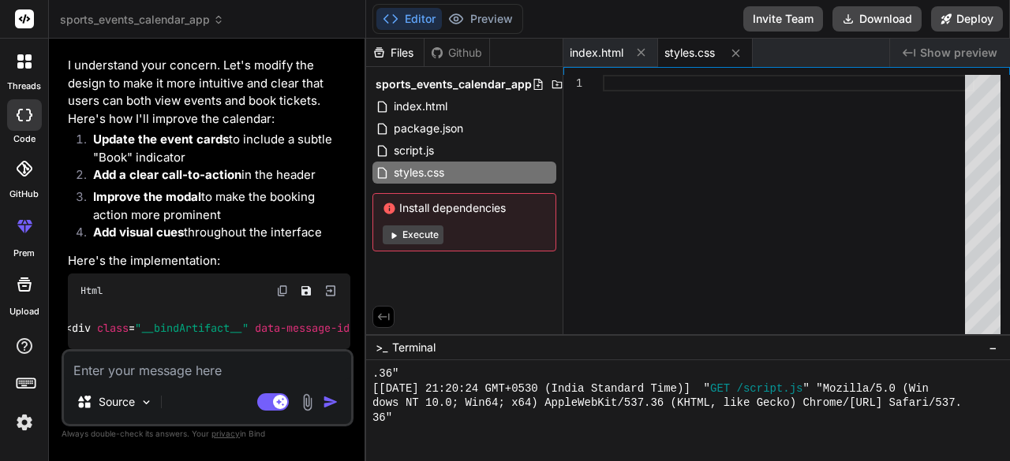
click at [388, 230] on icon at bounding box center [393, 236] width 12 height 12
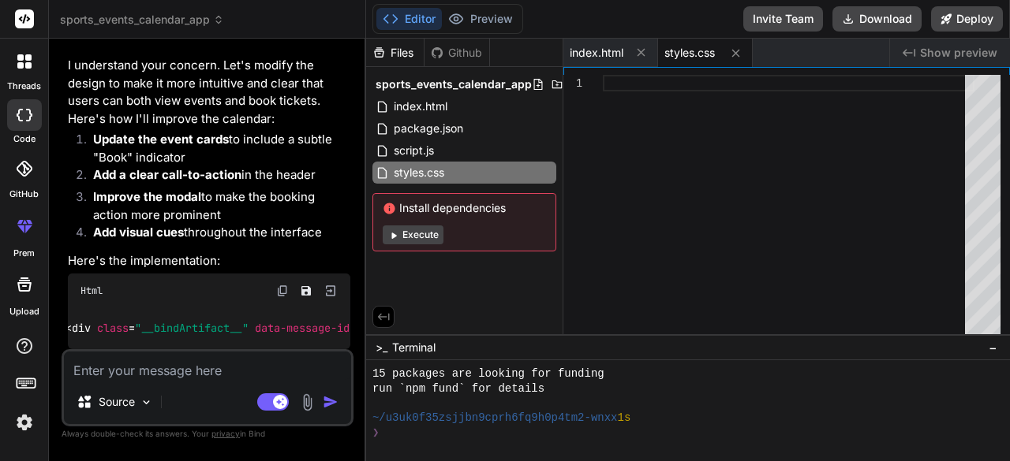
scroll to position [2400, 0]
click at [233, 372] on textarea at bounding box center [207, 366] width 287 height 28
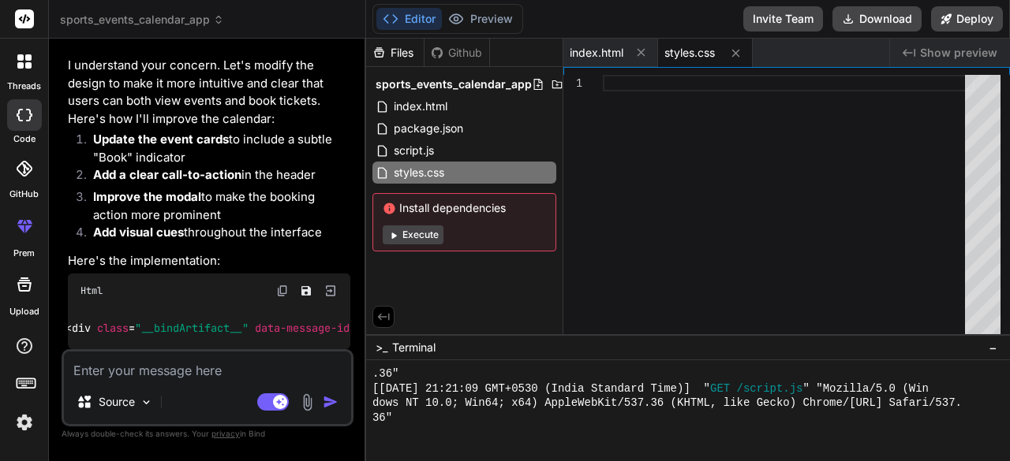
scroll to position [0, 0]
drag, startPoint x: 633, startPoint y: 166, endPoint x: 594, endPoint y: 43, distance: 128.2
click at [603, 75] on div at bounding box center [789, 208] width 372 height 267
click at [594, 43] on div "index.html" at bounding box center [610, 53] width 95 height 28
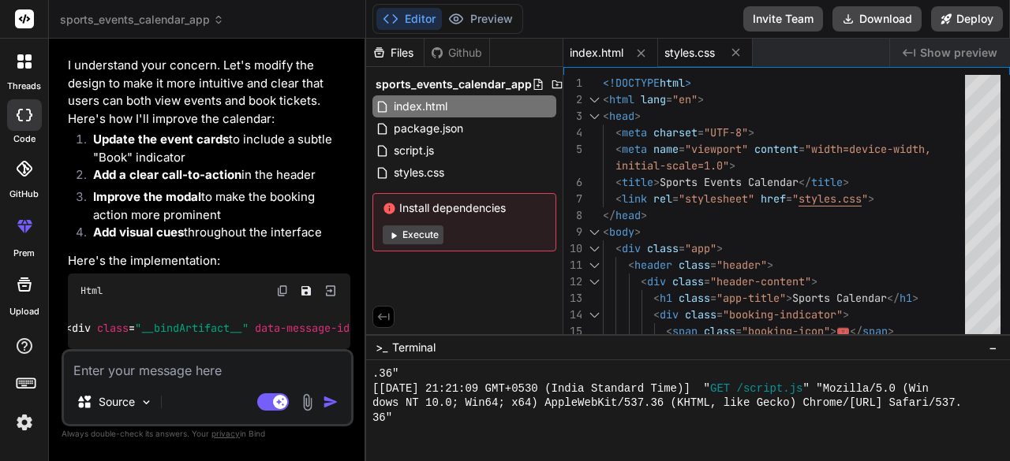
click at [682, 47] on span "styles.css" at bounding box center [689, 53] width 50 height 16
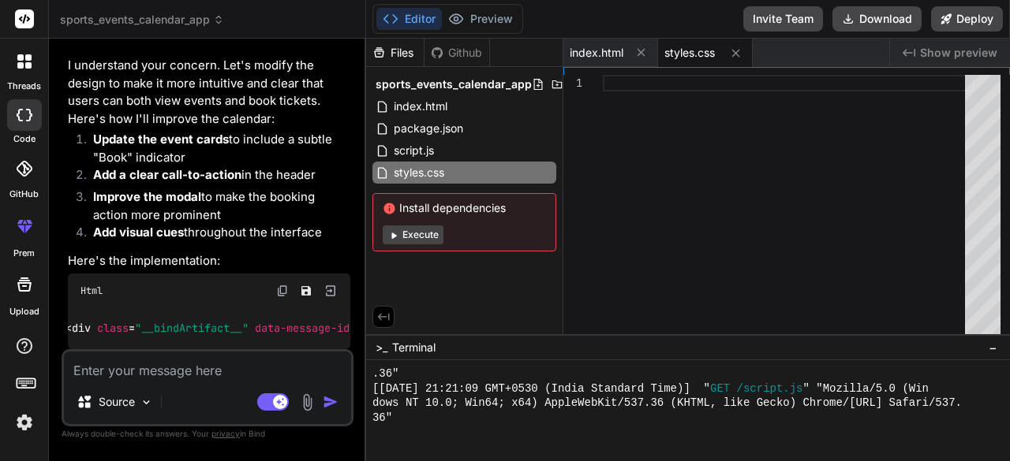
click at [947, 45] on span "Show preview" at bounding box center [958, 53] width 77 height 16
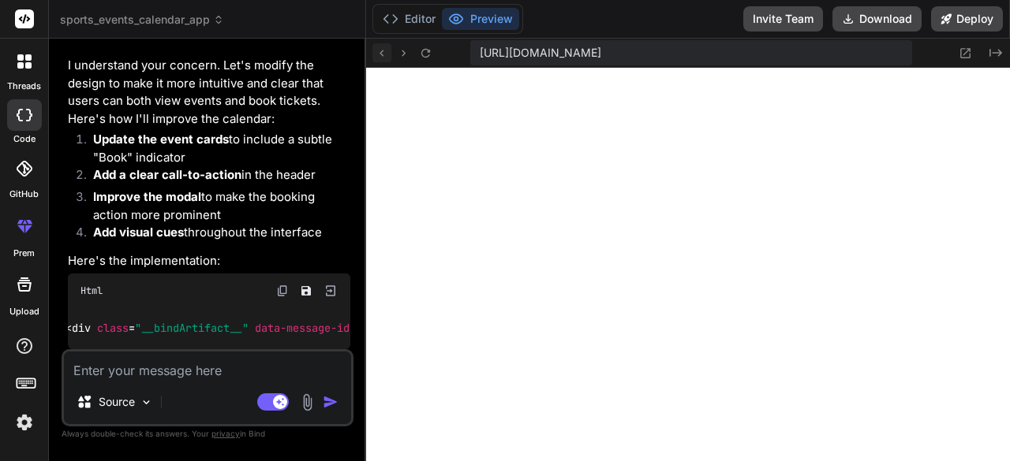
click at [380, 50] on icon at bounding box center [381, 53] width 13 height 13
click at [383, 47] on icon at bounding box center [381, 53] width 13 height 13
click at [482, 24] on button "Preview" at bounding box center [480, 19] width 77 height 22
click at [495, 16] on button "Preview" at bounding box center [480, 19] width 77 height 22
click at [963, 47] on icon at bounding box center [964, 53] width 13 height 13
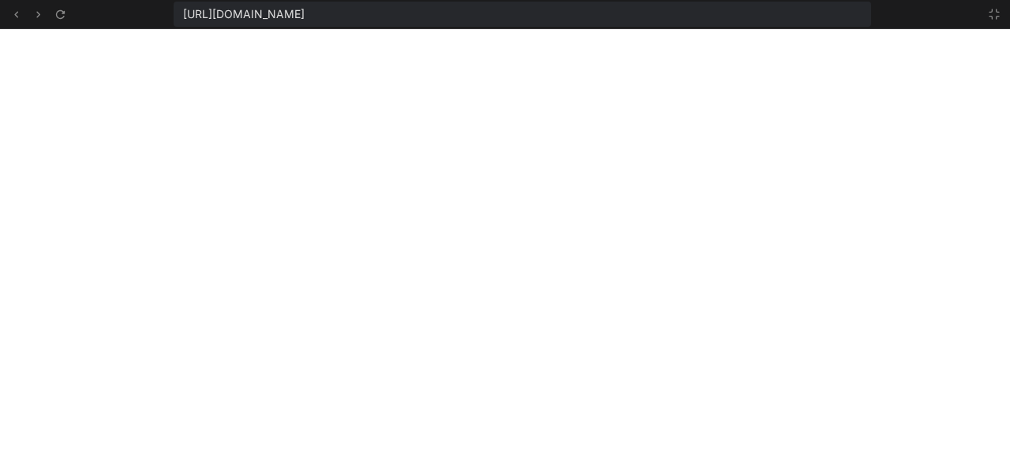
scroll to position [3033, 0]
click at [13, 15] on icon at bounding box center [15, 14] width 13 height 13
click at [19, 10] on icon at bounding box center [15, 14] width 13 height 13
click at [991, 13] on icon at bounding box center [994, 14] width 13 height 13
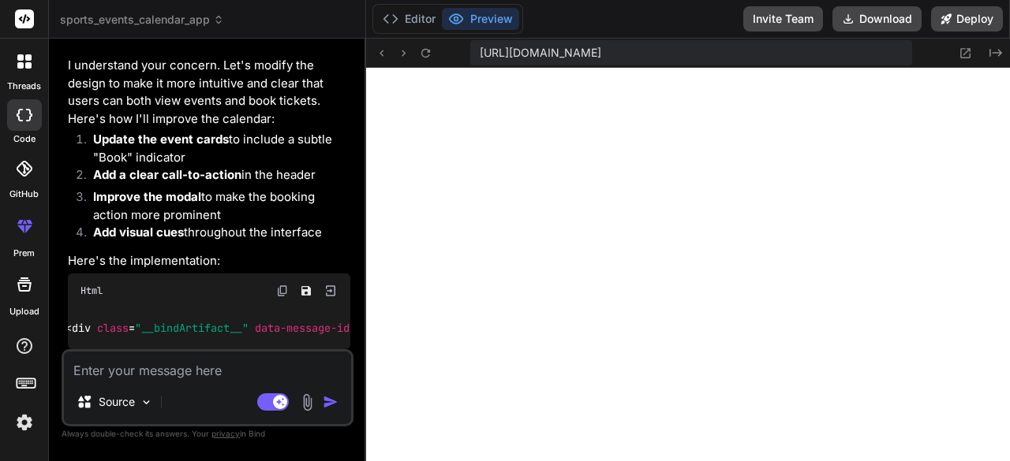
scroll to position [1843, 0]
